Goal: Task Accomplishment & Management: Use online tool/utility

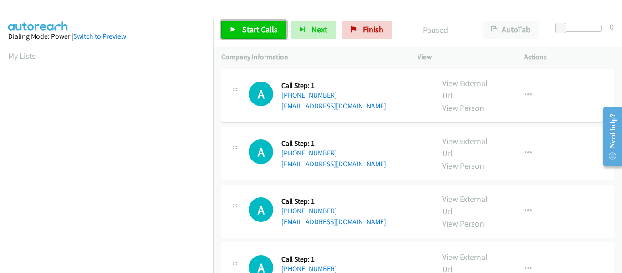
click at [238, 22] on link "Start Calls" at bounding box center [253, 29] width 65 height 18
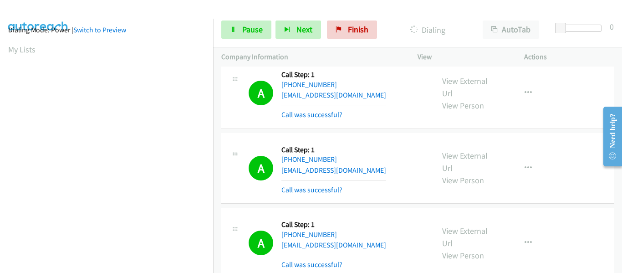
scroll to position [238, 0]
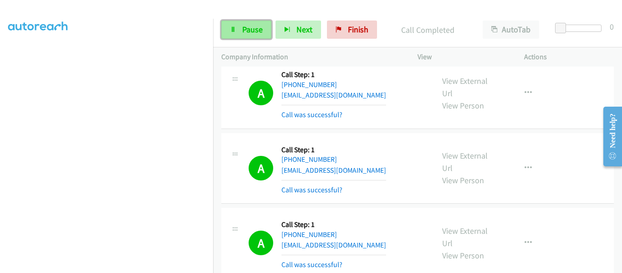
click at [239, 34] on link "Pause" at bounding box center [246, 29] width 50 height 18
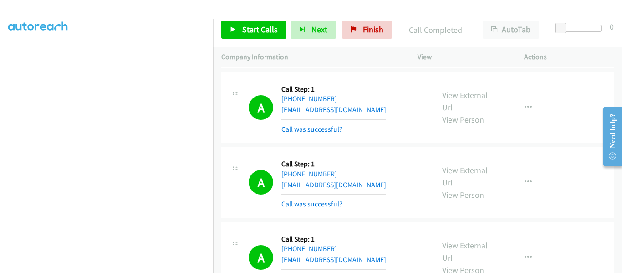
scroll to position [64, 0]
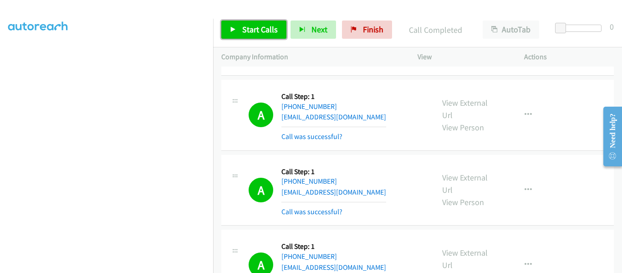
click at [233, 32] on icon at bounding box center [233, 30] width 6 height 6
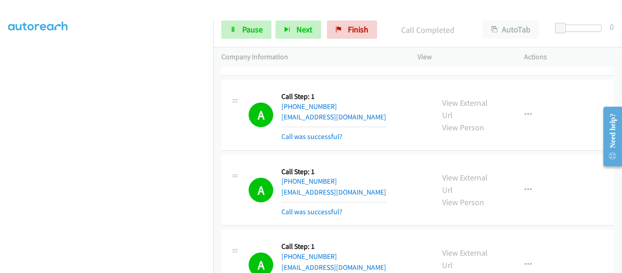
scroll to position [238, 0]
click at [237, 34] on link "Pause" at bounding box center [246, 29] width 50 height 18
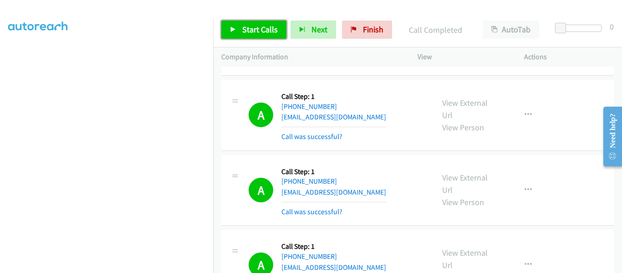
click at [234, 29] on icon at bounding box center [233, 30] width 6 height 6
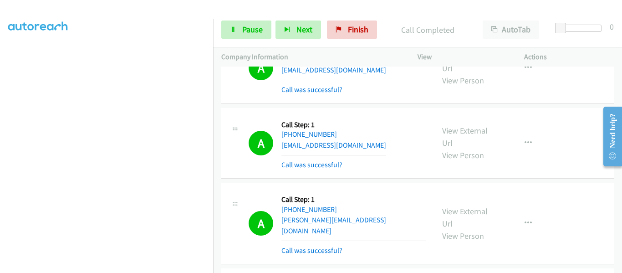
scroll to position [238, 0]
click at [239, 34] on link "Pause" at bounding box center [246, 29] width 50 height 18
click at [234, 25] on link "Pause" at bounding box center [246, 29] width 50 height 18
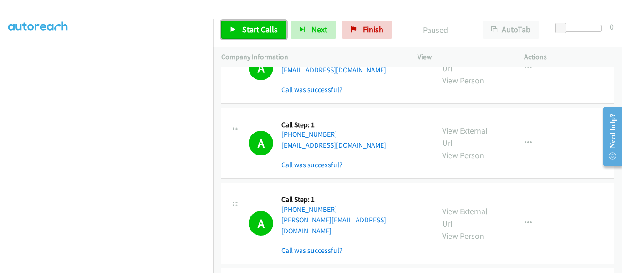
click at [238, 27] on link "Start Calls" at bounding box center [253, 29] width 65 height 18
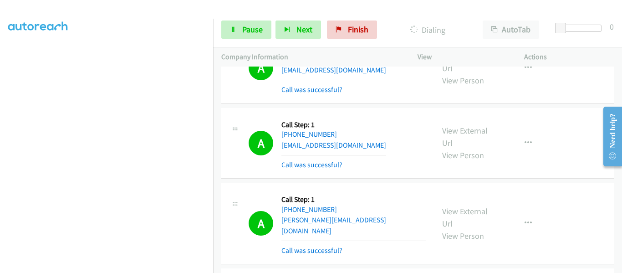
scroll to position [238, 0]
click at [231, 31] on icon at bounding box center [233, 30] width 6 height 6
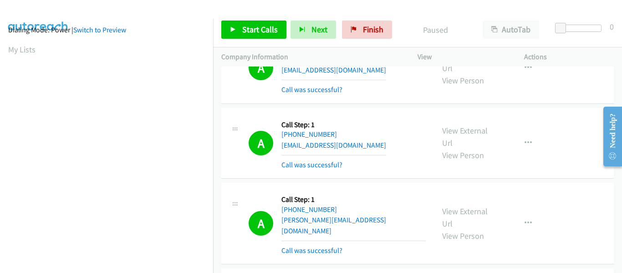
scroll to position [238, 0]
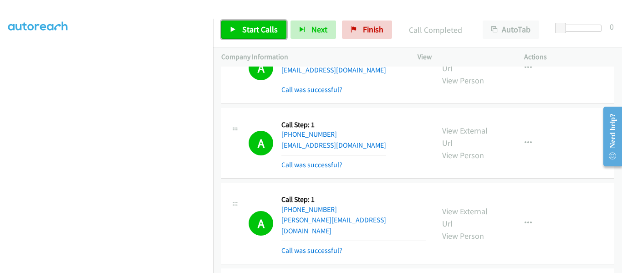
click at [234, 29] on icon at bounding box center [233, 30] width 6 height 6
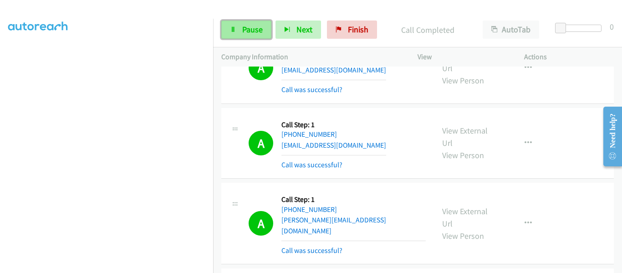
click at [236, 30] on link "Pause" at bounding box center [246, 29] width 50 height 18
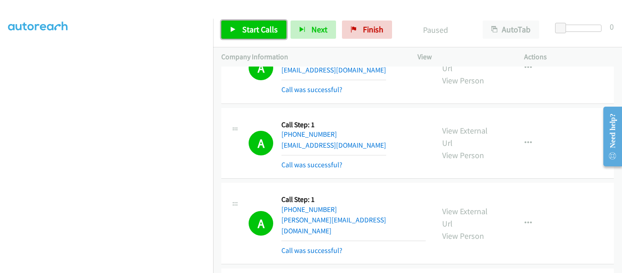
click at [232, 27] on icon at bounding box center [233, 30] width 6 height 6
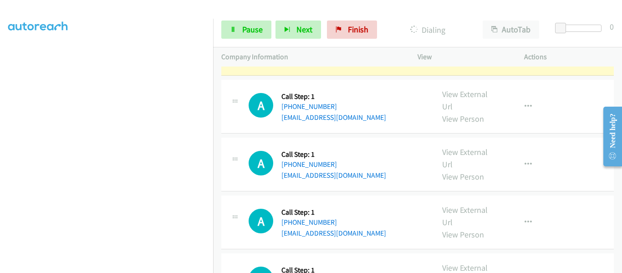
scroll to position [3008, 0]
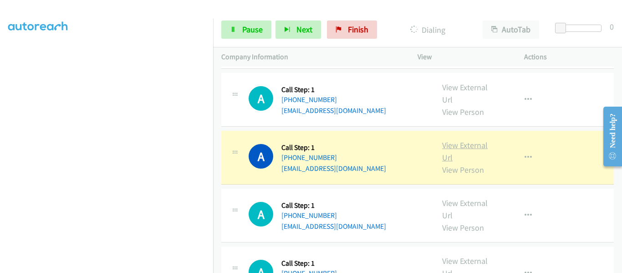
click at [461, 140] on link "View External Url" at bounding box center [465, 151] width 46 height 23
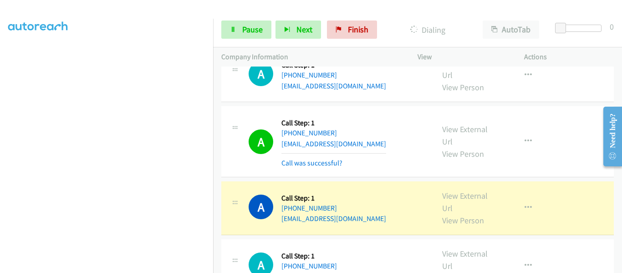
scroll to position [3078, 0]
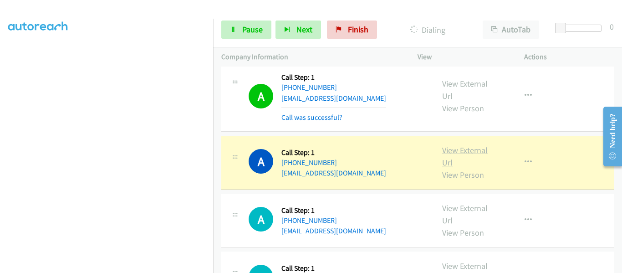
click at [459, 145] on link "View External Url" at bounding box center [465, 156] width 46 height 23
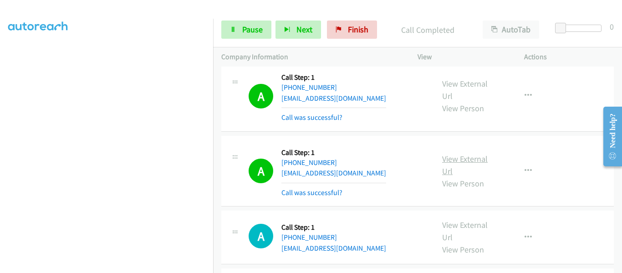
scroll to position [238, 0]
click at [227, 32] on link "Pause" at bounding box center [246, 29] width 50 height 18
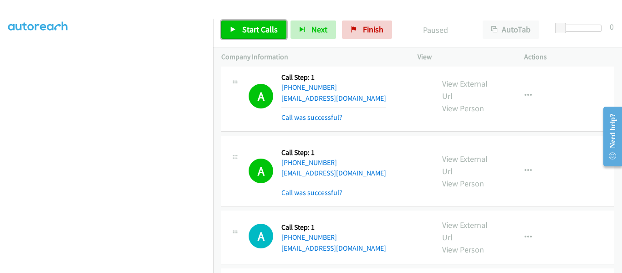
click at [229, 28] on link "Start Calls" at bounding box center [253, 29] width 65 height 18
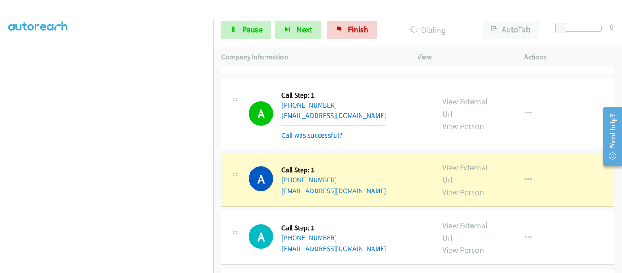
scroll to position [3670, 0]
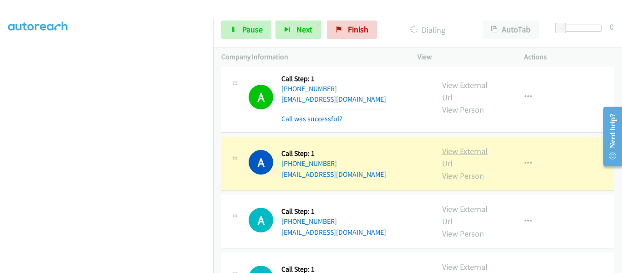
click at [466, 146] on link "View External Url" at bounding box center [465, 157] width 46 height 23
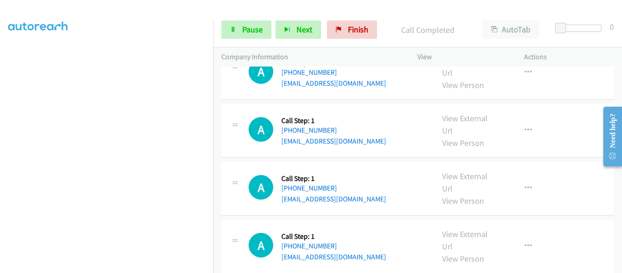
scroll to position [4287, 0]
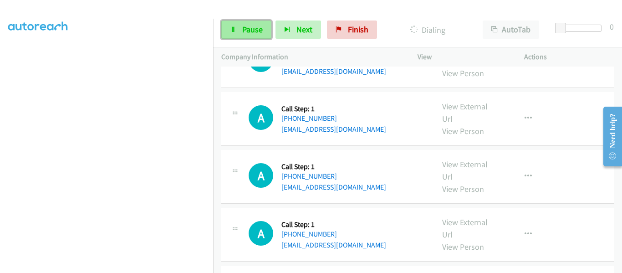
click at [226, 31] on link "Pause" at bounding box center [246, 29] width 50 height 18
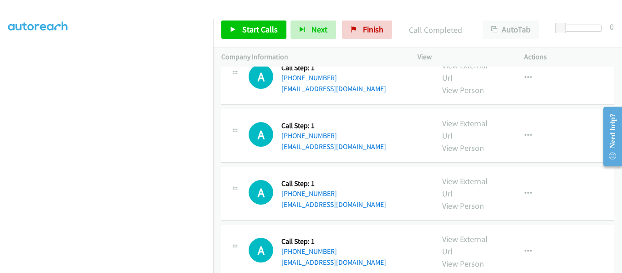
scroll to position [4304, 0]
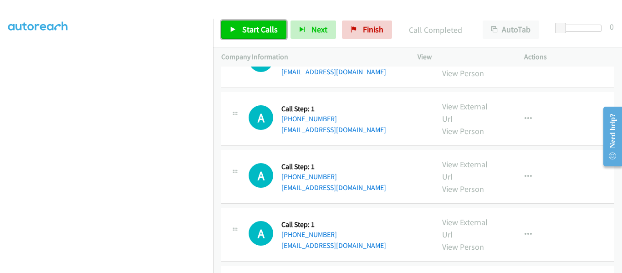
click at [232, 27] on icon at bounding box center [233, 30] width 6 height 6
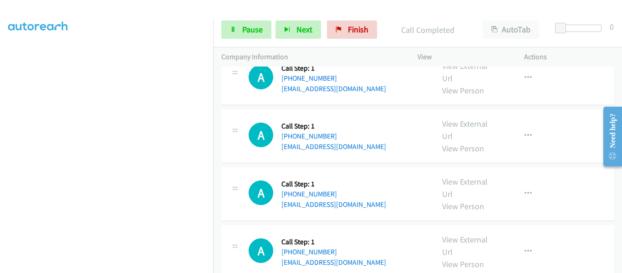
scroll to position [4321, 0]
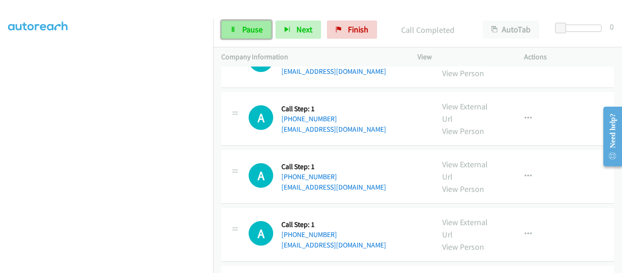
click at [251, 32] on span "Pause" at bounding box center [252, 29] width 20 height 10
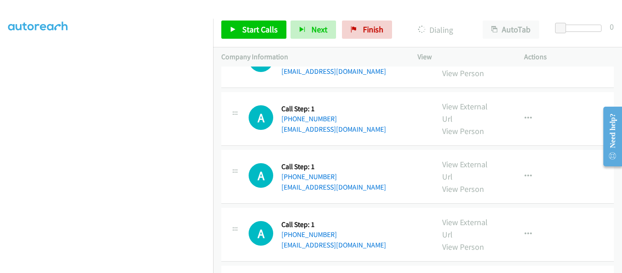
scroll to position [4338, 0]
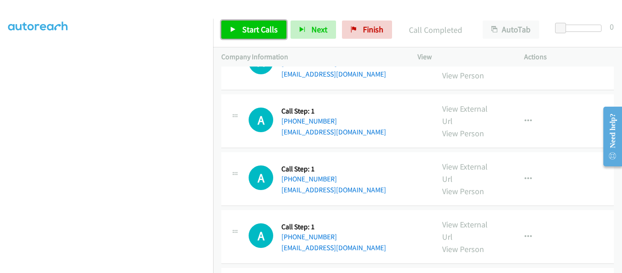
click at [236, 29] on link "Start Calls" at bounding box center [253, 29] width 65 height 18
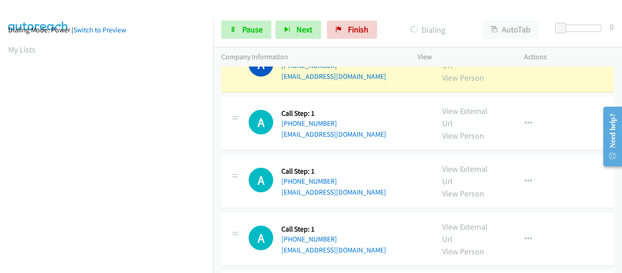
scroll to position [238, 0]
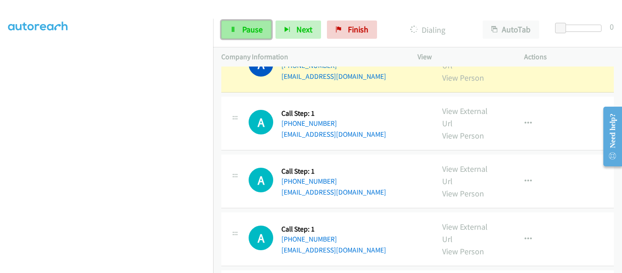
click at [236, 27] on icon at bounding box center [233, 30] width 6 height 6
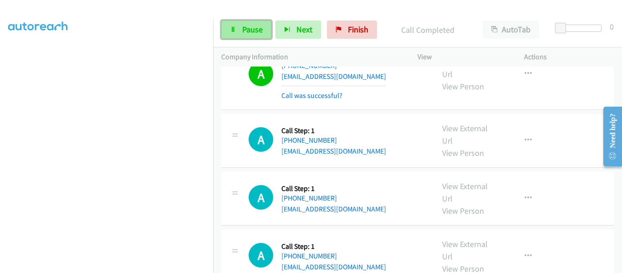
scroll to position [4406, 0]
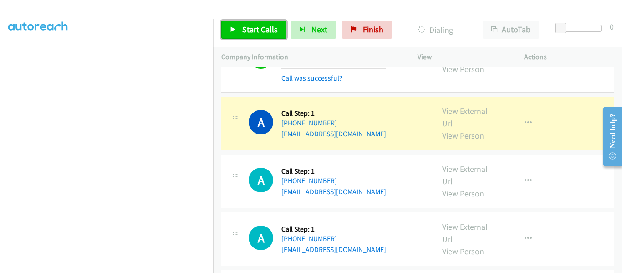
click at [230, 28] on icon at bounding box center [233, 30] width 6 height 6
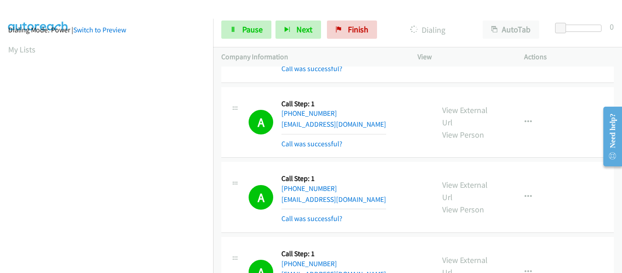
scroll to position [238, 0]
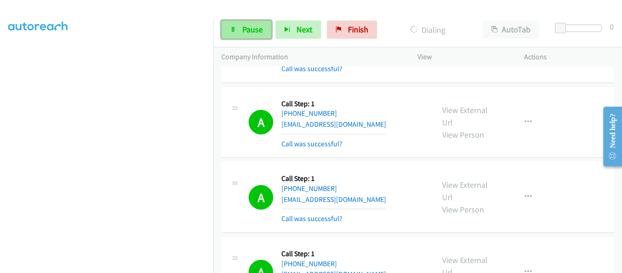
click at [234, 30] on icon at bounding box center [233, 30] width 6 height 6
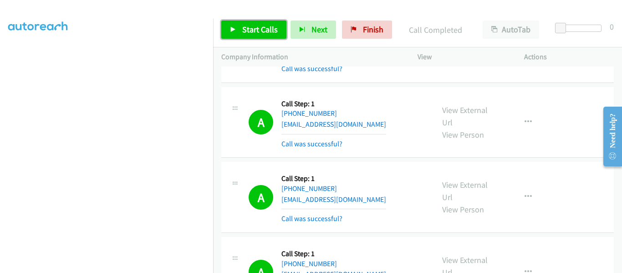
click at [234, 30] on icon at bounding box center [233, 30] width 6 height 6
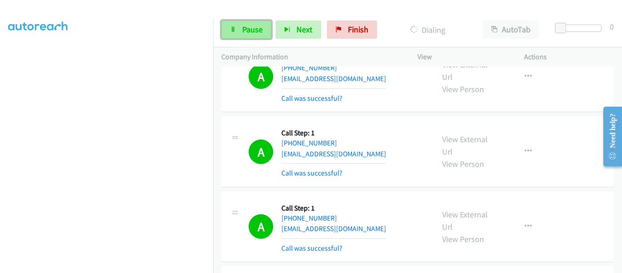
click at [232, 31] on icon at bounding box center [233, 30] width 6 height 6
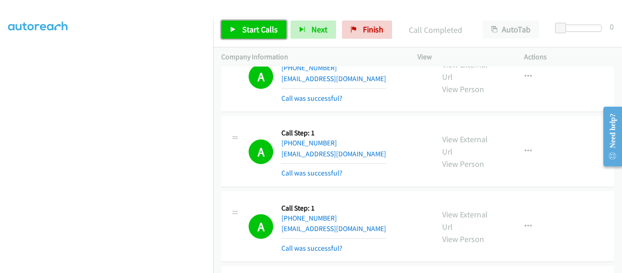
click at [233, 31] on icon at bounding box center [233, 30] width 6 height 6
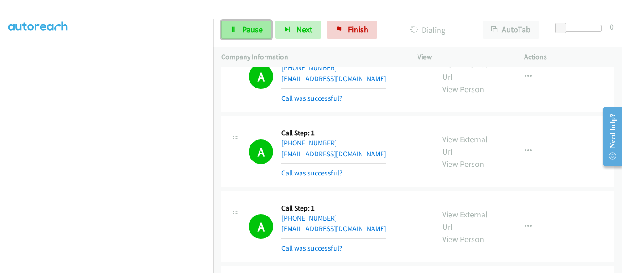
click at [243, 29] on span "Pause" at bounding box center [252, 29] width 20 height 10
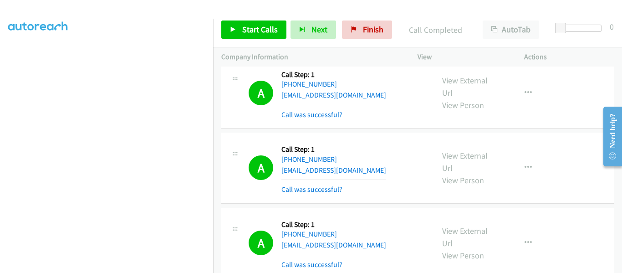
scroll to position [4279, 0]
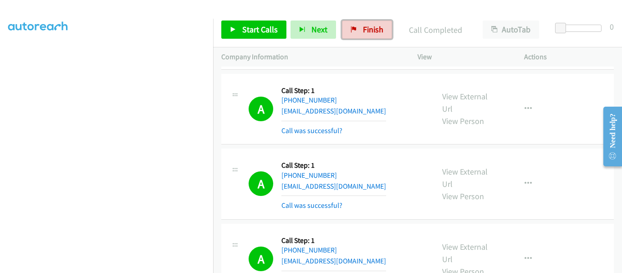
drag, startPoint x: 344, startPoint y: 30, endPoint x: 337, endPoint y: 33, distance: 8.1
click at [344, 30] on link "Finish" at bounding box center [367, 29] width 50 height 18
